Goal: Complete application form

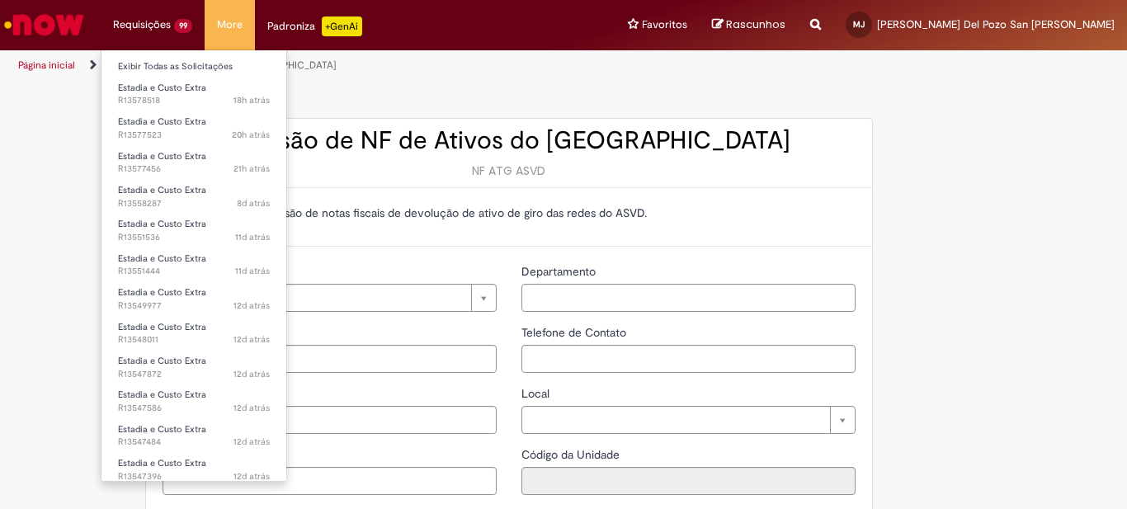
type input "**********"
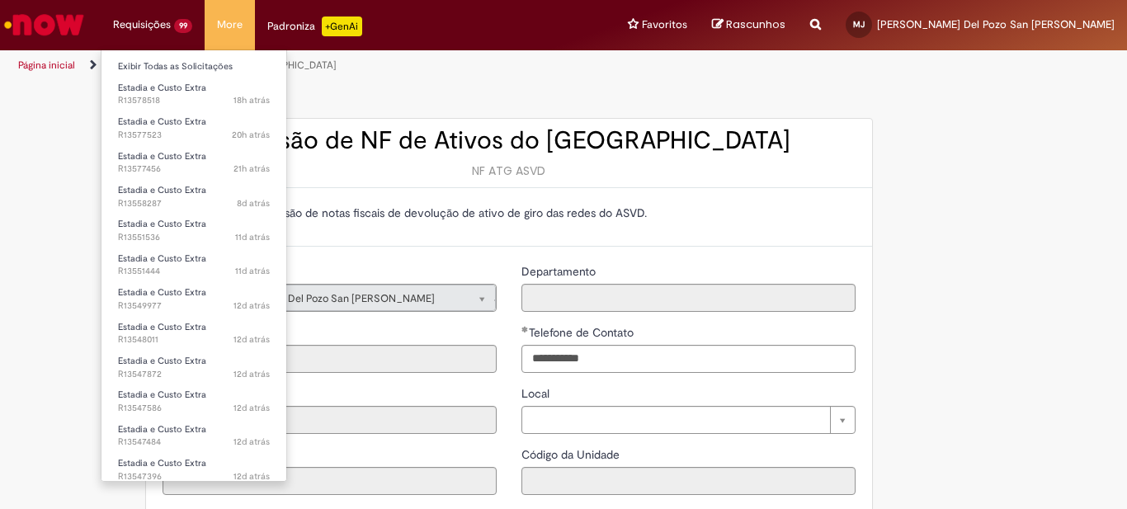
type input "**********"
click at [139, 25] on li "Requisições 99 Exibir Todas as Solicitações Estadia e Custo Extra 18h atrás 18 …" at bounding box center [153, 25] width 104 height 50
click at [132, 68] on link "Exibir Todas as Solicitações" at bounding box center [193, 67] width 185 height 18
